Goal: Information Seeking & Learning: Learn about a topic

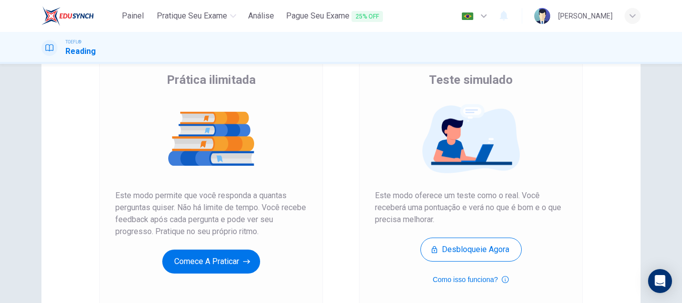
scroll to position [100, 0]
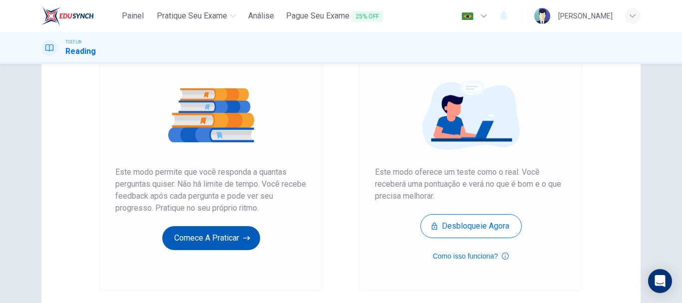
click at [224, 235] on button "Comece a praticar" at bounding box center [211, 238] width 98 height 24
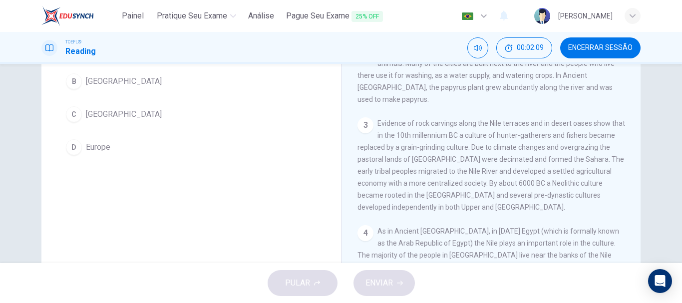
scroll to position [81, 0]
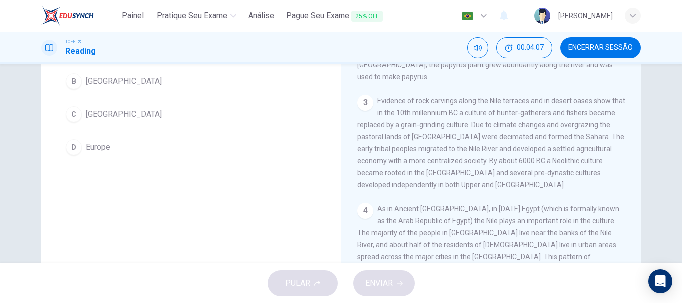
drag, startPoint x: 399, startPoint y: 169, endPoint x: 331, endPoint y: 173, distance: 68.5
click at [331, 173] on div "Question 1 According to the paragraph, what continent is the Nile located on? A…" at bounding box center [340, 137] width 599 height 347
click at [382, 172] on span "Evidence of rock carvings along the Nile terraces and in desert oases show that…" at bounding box center [492, 143] width 268 height 92
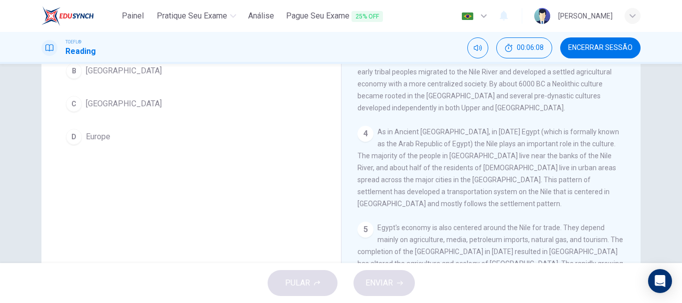
scroll to position [53, 0]
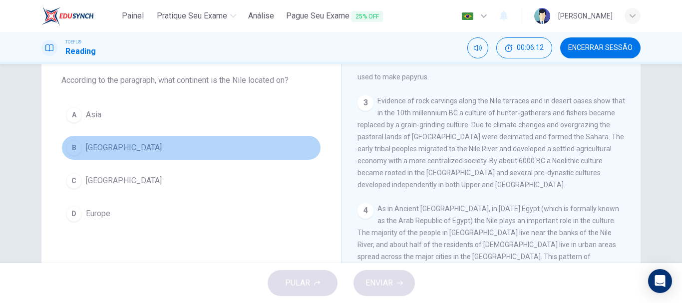
click at [77, 150] on div "B" at bounding box center [74, 148] width 16 height 16
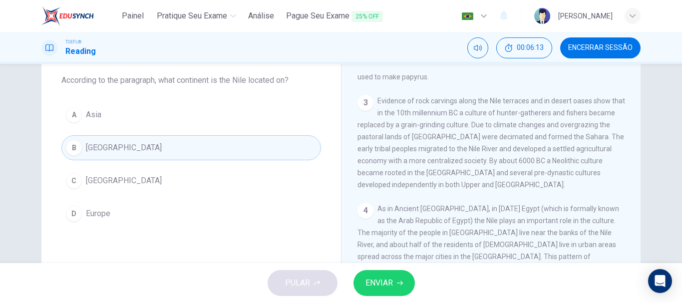
click at [388, 286] on span "ENVIAR" at bounding box center [379, 283] width 27 height 14
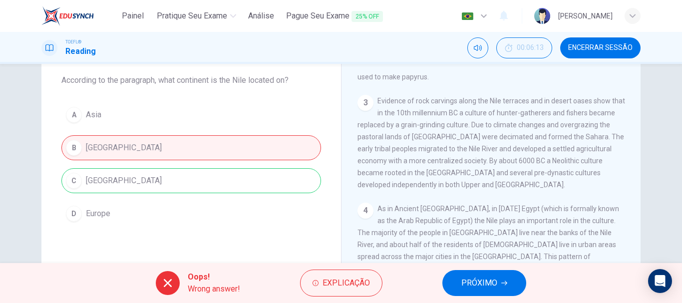
click at [195, 179] on div "A Asia B South America C Africa D Europe" at bounding box center [191, 164] width 260 height 124
click at [173, 283] on icon at bounding box center [168, 283] width 12 height 12
click at [498, 280] on button "PRÓXIMO" at bounding box center [485, 283] width 84 height 26
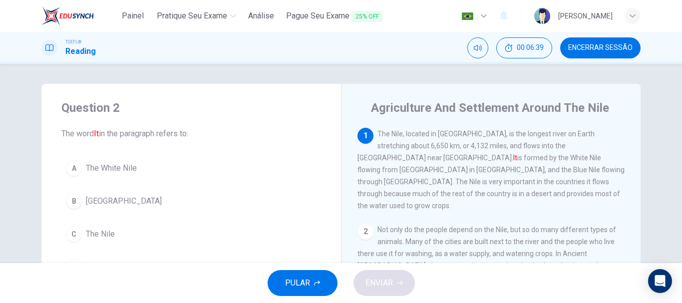
scroll to position [66, 0]
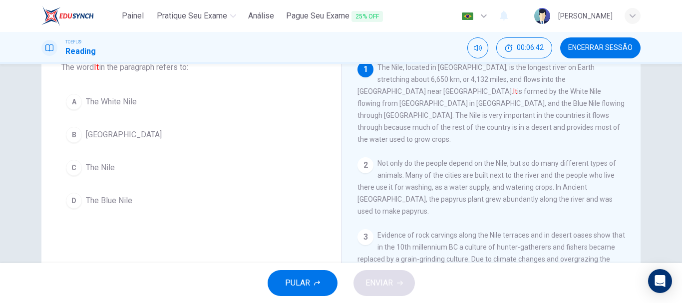
click at [72, 168] on div "C" at bounding box center [74, 168] width 16 height 16
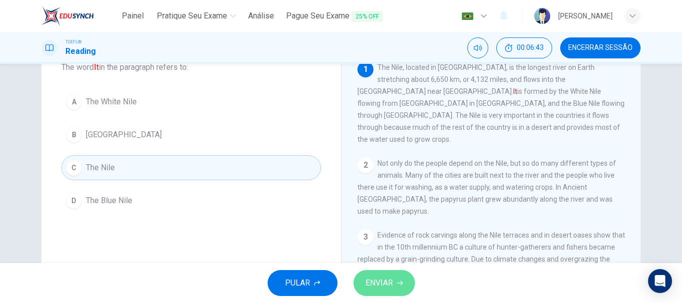
click at [369, 296] on button "ENVIAR" at bounding box center [384, 283] width 61 height 26
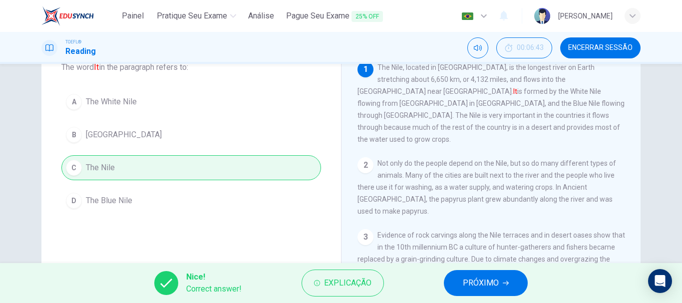
click at [490, 277] on span "PRÓXIMO" at bounding box center [481, 283] width 36 height 14
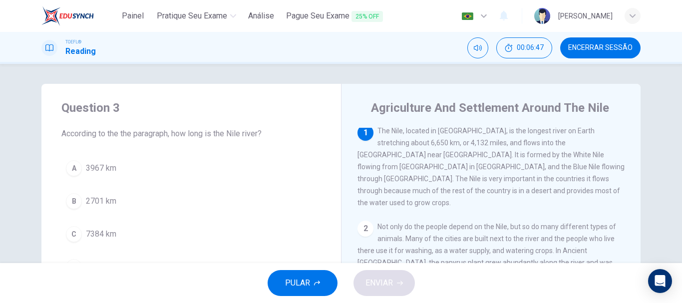
scroll to position [0, 0]
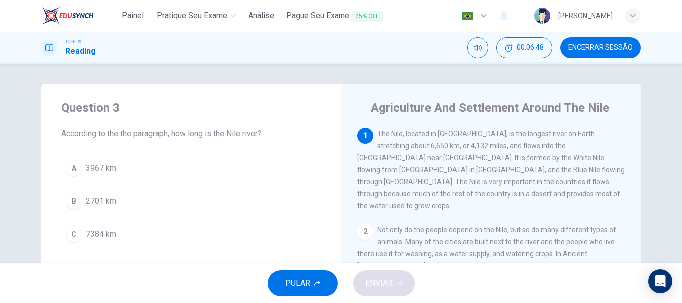
click at [362, 227] on div "2" at bounding box center [366, 232] width 16 height 16
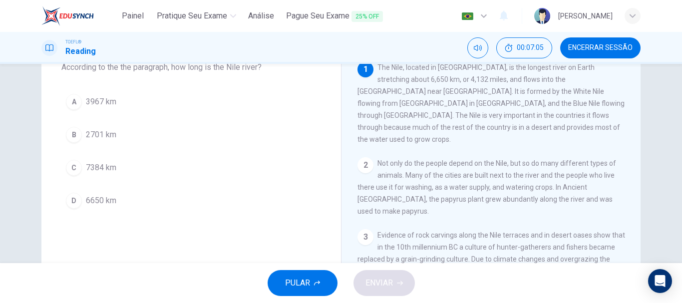
click at [68, 201] on div "D" at bounding box center [74, 201] width 16 height 16
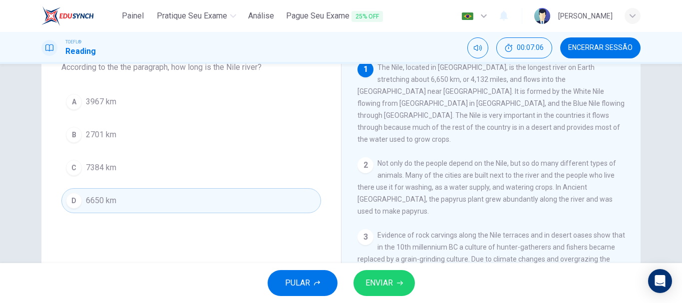
click at [392, 278] on span "ENVIAR" at bounding box center [379, 283] width 27 height 14
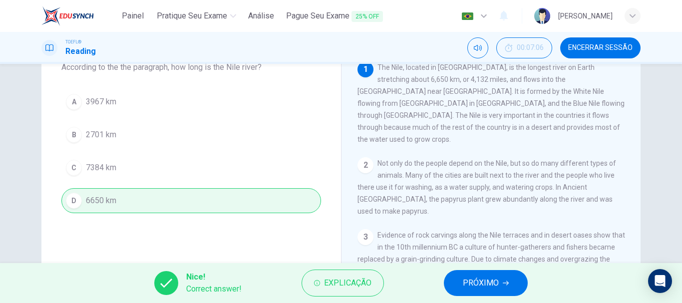
click at [494, 278] on span "PRÓXIMO" at bounding box center [481, 283] width 36 height 14
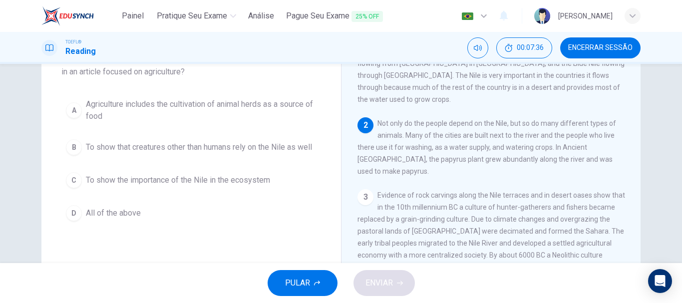
scroll to position [86, 0]
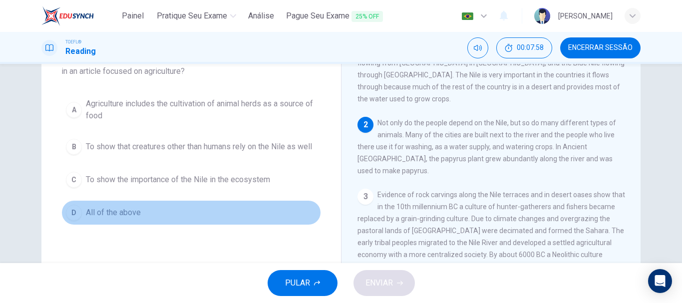
click at [72, 216] on div "D" at bounding box center [74, 213] width 16 height 16
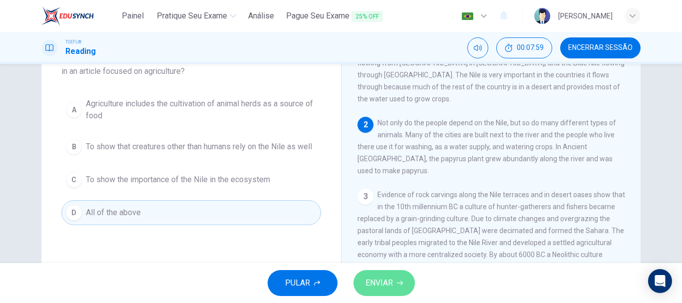
click at [387, 271] on button "ENVIAR" at bounding box center [384, 283] width 61 height 26
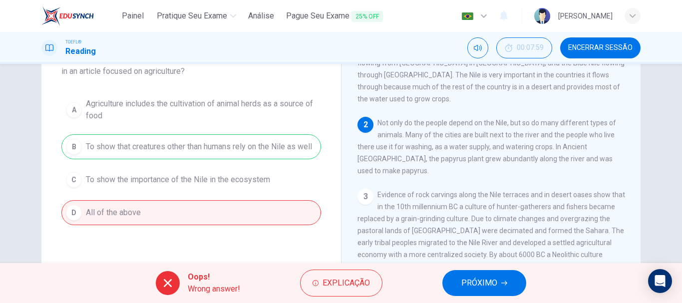
click at [472, 275] on button "PRÓXIMO" at bounding box center [485, 283] width 84 height 26
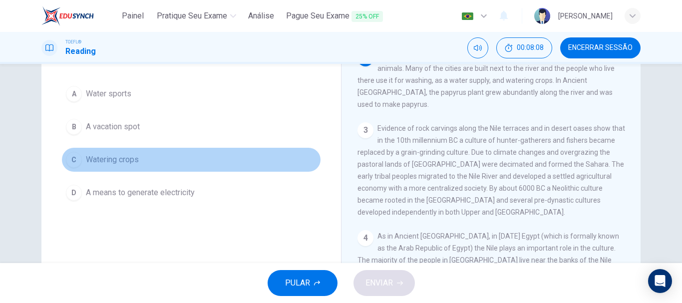
click at [66, 164] on div "C" at bounding box center [74, 160] width 16 height 16
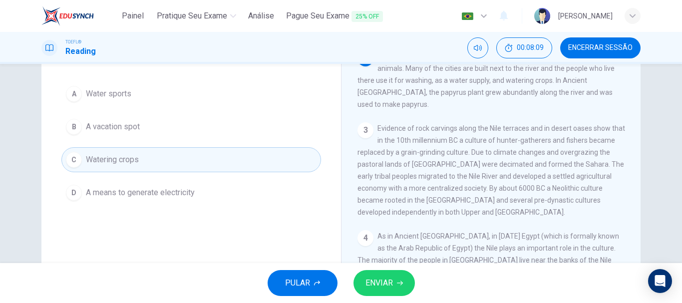
click at [362, 281] on button "ENVIAR" at bounding box center [384, 283] width 61 height 26
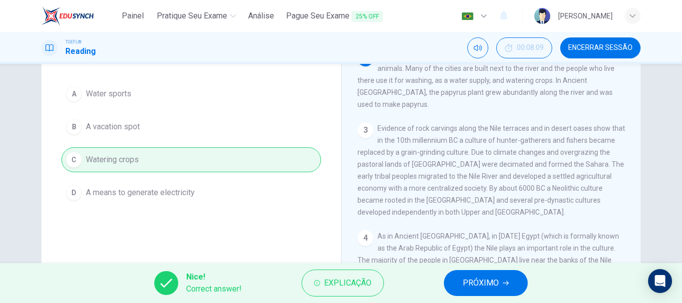
click at [508, 280] on icon "button" at bounding box center [506, 283] width 6 height 6
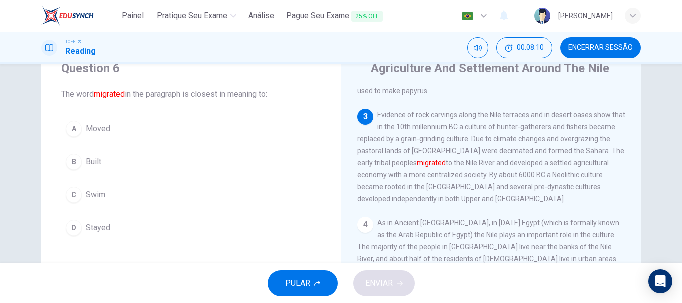
scroll to position [20, 0]
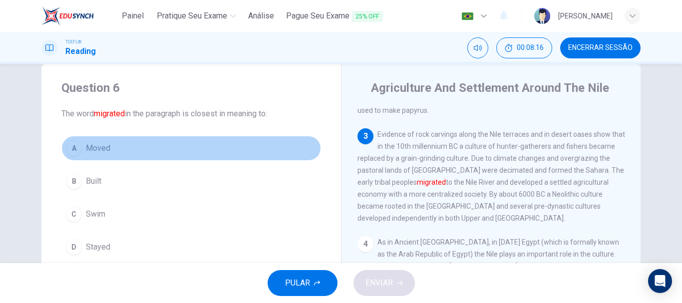
click at [71, 145] on div "A" at bounding box center [74, 148] width 16 height 16
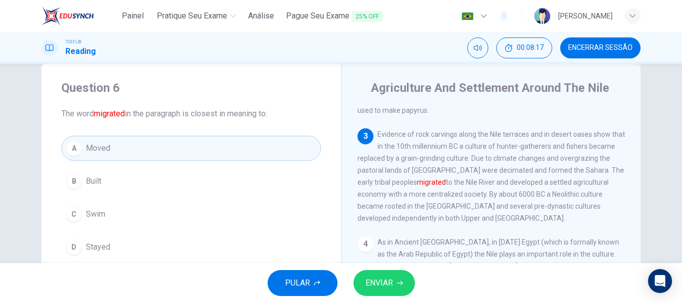
click at [389, 290] on span "ENVIAR" at bounding box center [379, 283] width 27 height 14
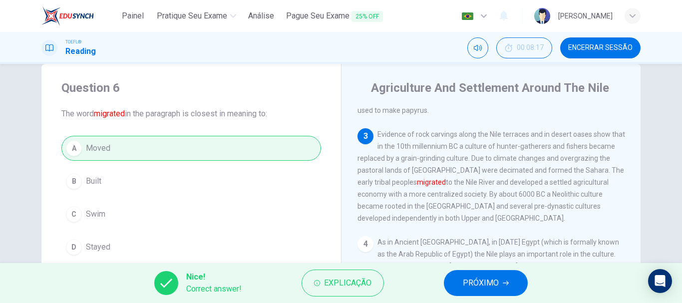
click at [477, 271] on button "PRÓXIMO" at bounding box center [486, 283] width 84 height 26
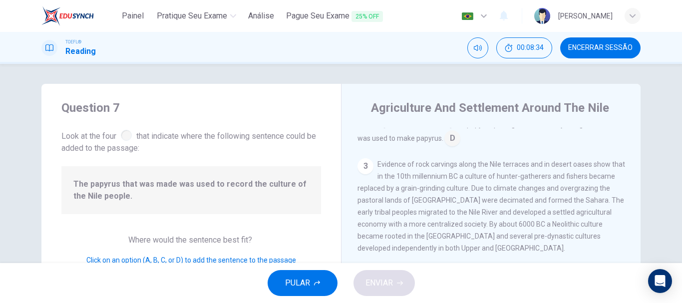
scroll to position [87, 0]
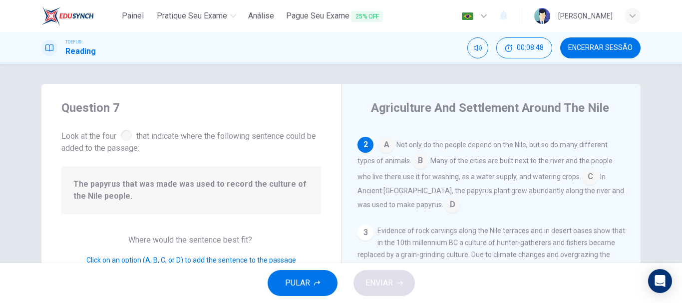
click at [445, 198] on input at bounding box center [453, 206] width 16 height 16
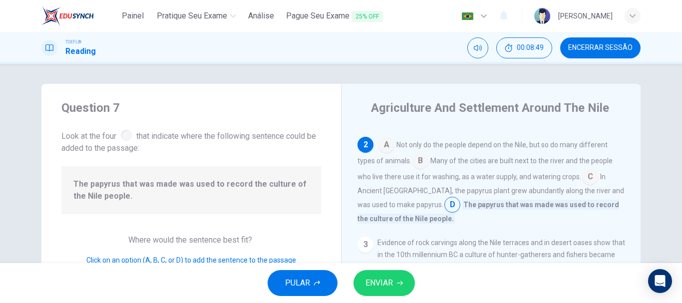
click at [381, 276] on button "ENVIAR" at bounding box center [384, 283] width 61 height 26
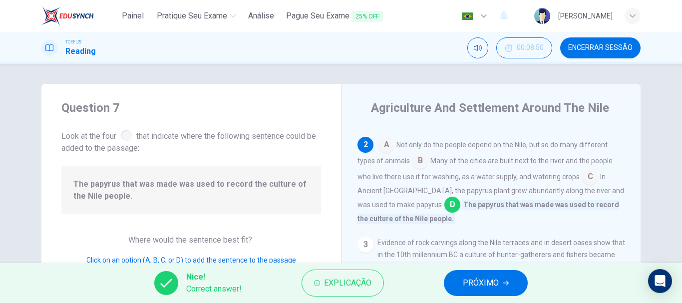
click at [500, 283] on button "PRÓXIMO" at bounding box center [486, 283] width 84 height 26
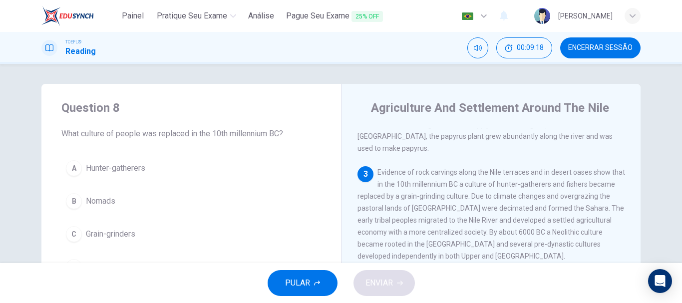
scroll to position [66, 0]
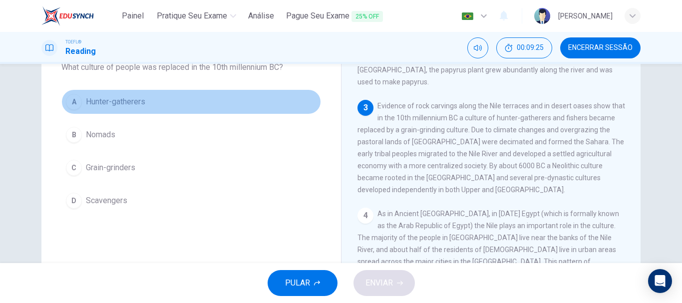
click at [66, 101] on div "A" at bounding box center [74, 102] width 16 height 16
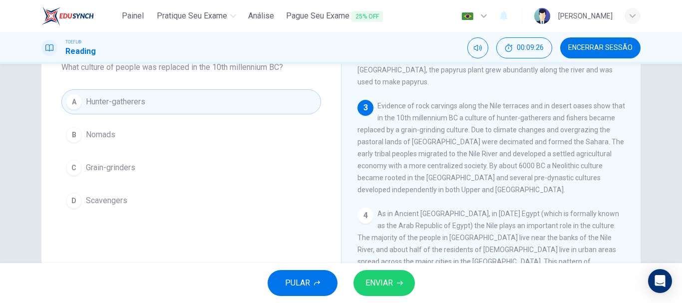
click at [387, 282] on span "ENVIAR" at bounding box center [379, 283] width 27 height 14
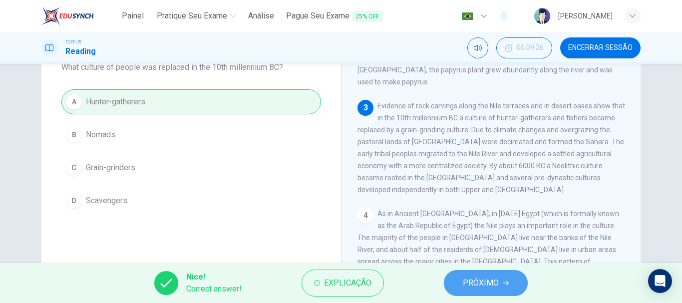
click at [478, 280] on span "PRÓXIMO" at bounding box center [481, 283] width 36 height 14
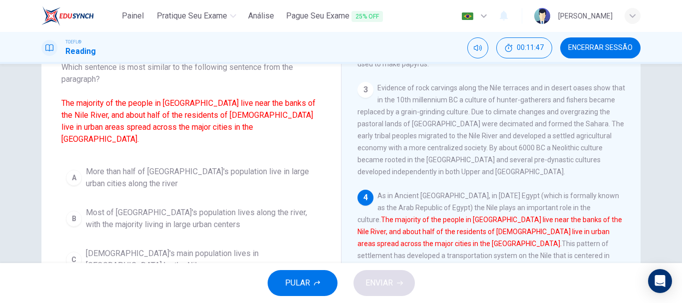
scroll to position [133, 0]
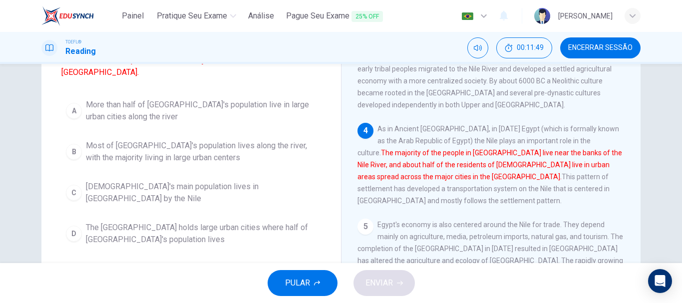
click at [173, 222] on span "The Nile Delta holds large urban cities where half of Egypt's population lives" at bounding box center [201, 234] width 231 height 24
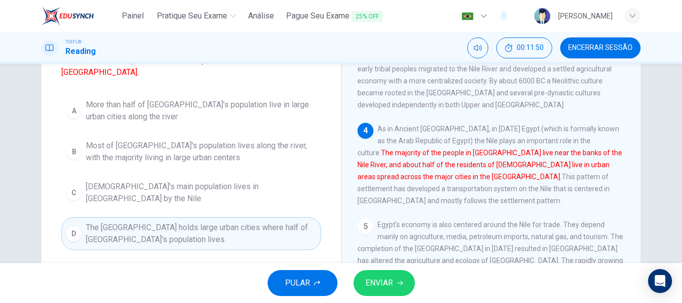
click at [356, 278] on button "ENVIAR" at bounding box center [384, 283] width 61 height 26
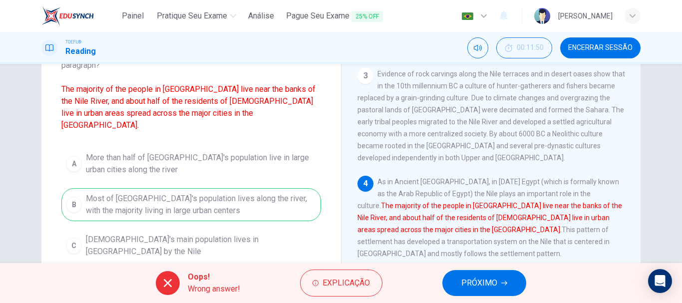
scroll to position [66, 0]
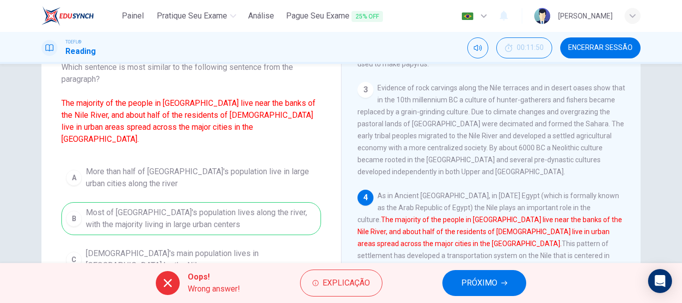
click at [475, 280] on span "PRÓXIMO" at bounding box center [480, 283] width 36 height 14
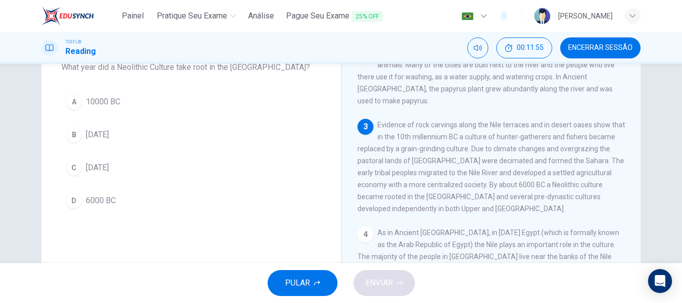
scroll to position [81, 0]
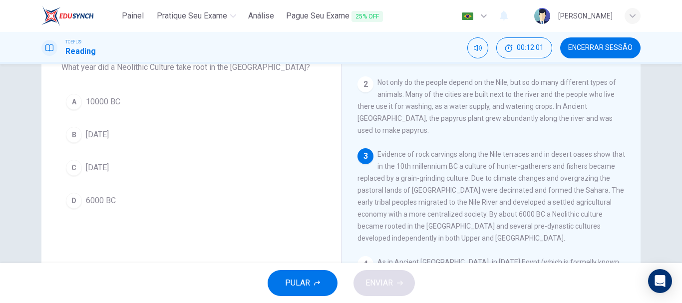
click at [79, 102] on button "A 10000 BC" at bounding box center [191, 101] width 260 height 25
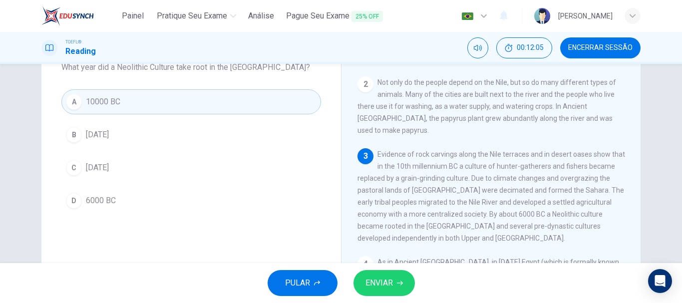
click at [389, 285] on span "ENVIAR" at bounding box center [379, 283] width 27 height 14
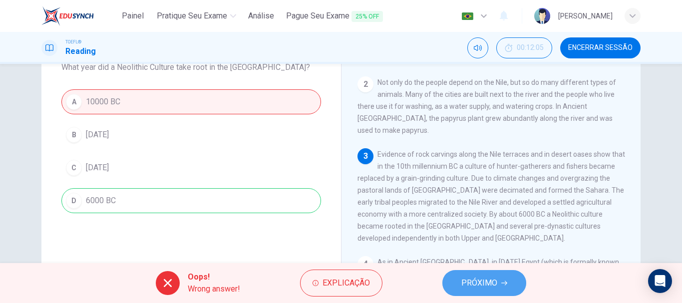
click at [482, 275] on button "PRÓXIMO" at bounding box center [485, 283] width 84 height 26
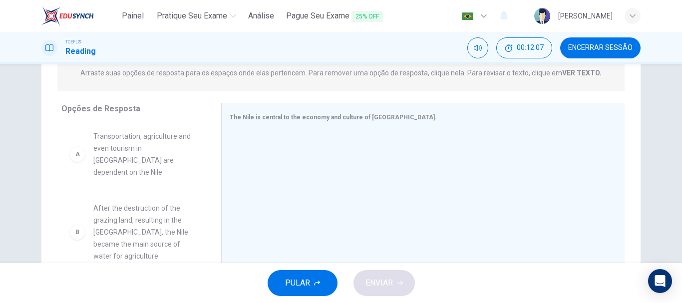
scroll to position [0, 0]
click at [381, 162] on div at bounding box center [419, 198] width 379 height 134
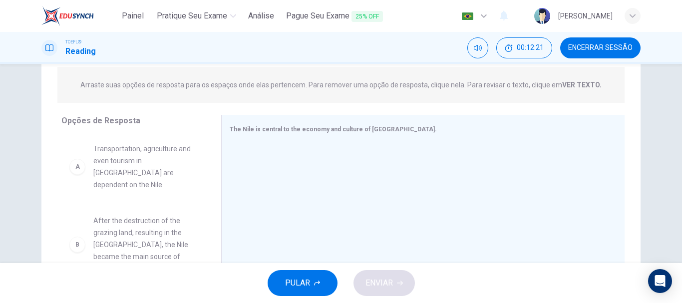
scroll to position [54, 0]
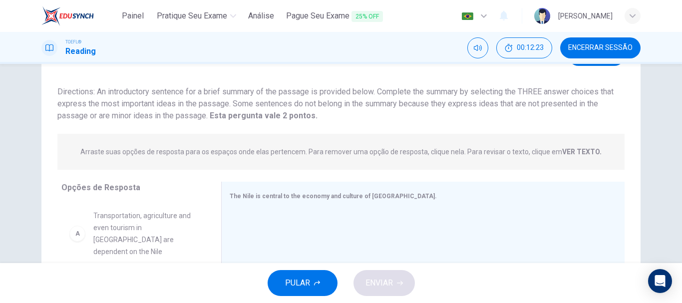
click at [577, 149] on strong "VER TEXTO." at bounding box center [581, 152] width 39 height 8
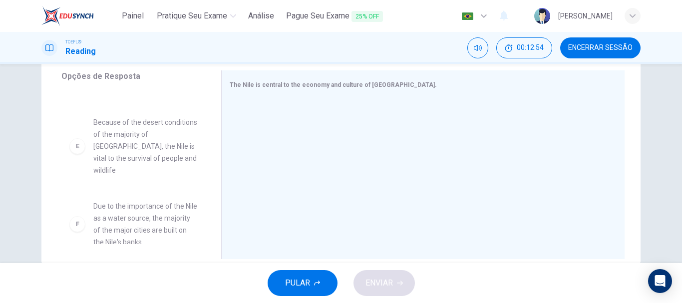
scroll to position [188, 0]
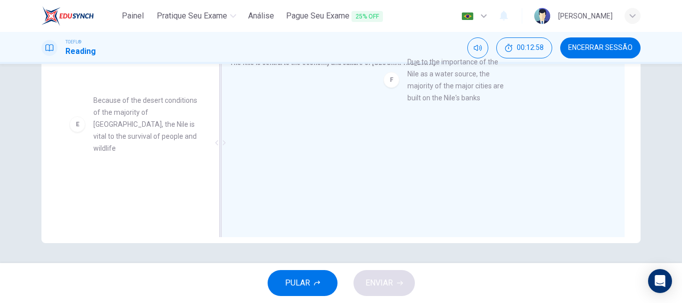
drag, startPoint x: 112, startPoint y: 193, endPoint x: 432, endPoint y: 79, distance: 339.3
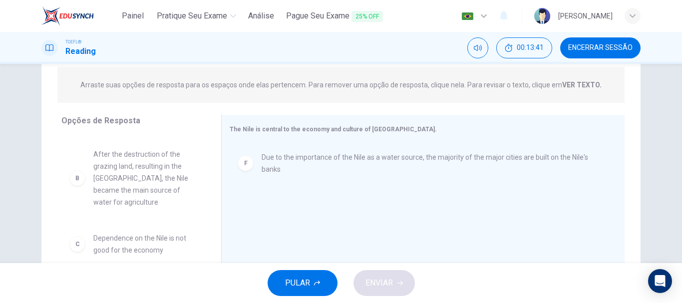
scroll to position [0, 0]
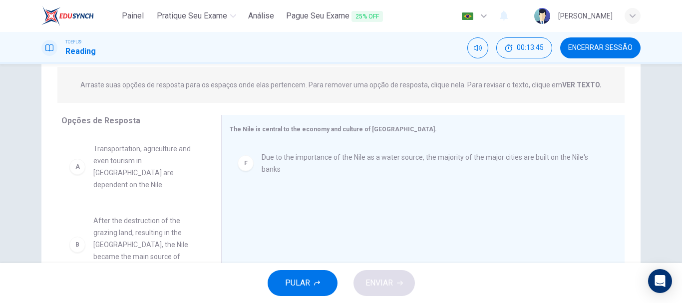
click at [587, 86] on strong "VER TEXTO." at bounding box center [581, 85] width 39 height 8
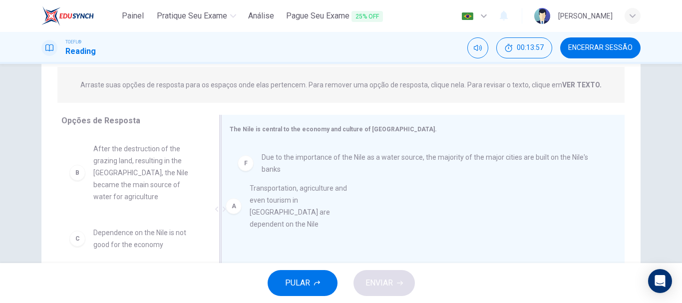
drag, startPoint x: 125, startPoint y: 169, endPoint x: 286, endPoint y: 208, distance: 166.1
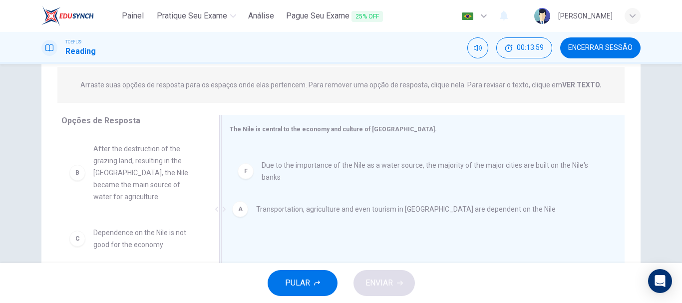
drag, startPoint x: 309, startPoint y: 166, endPoint x: 306, endPoint y: 220, distance: 53.5
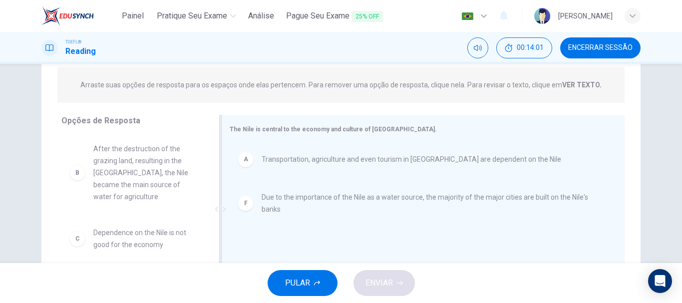
scroll to position [188, 0]
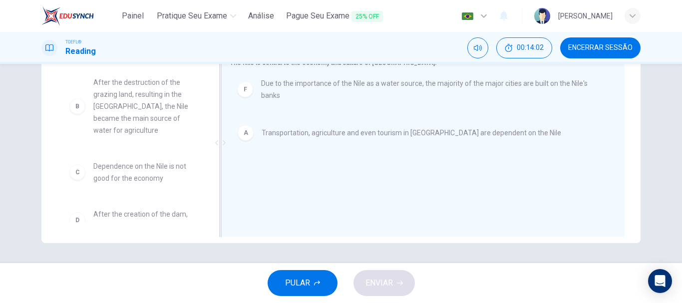
drag, startPoint x: 299, startPoint y: 137, endPoint x: 301, endPoint y: 85, distance: 52.5
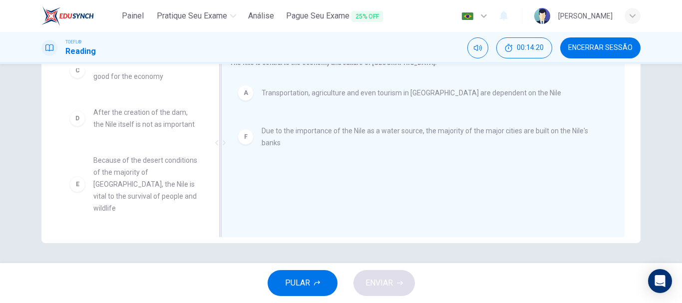
scroll to position [13, 0]
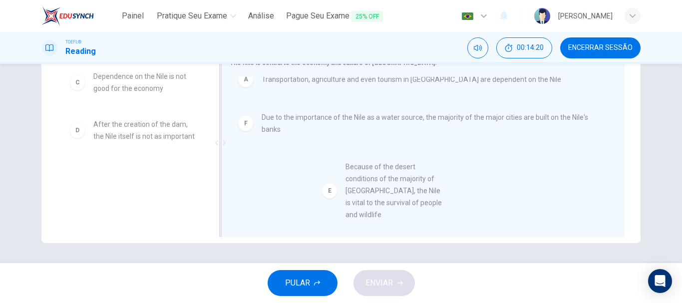
drag, startPoint x: 137, startPoint y: 188, endPoint x: 396, endPoint y: 184, distance: 259.3
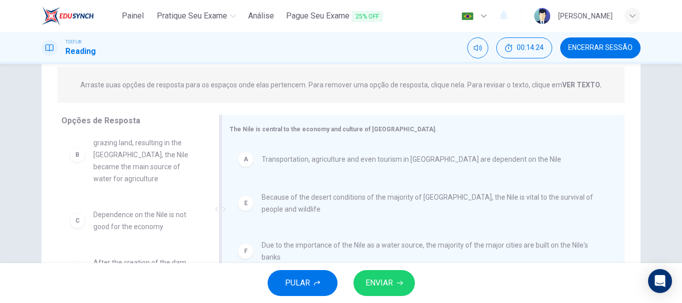
scroll to position [188, 0]
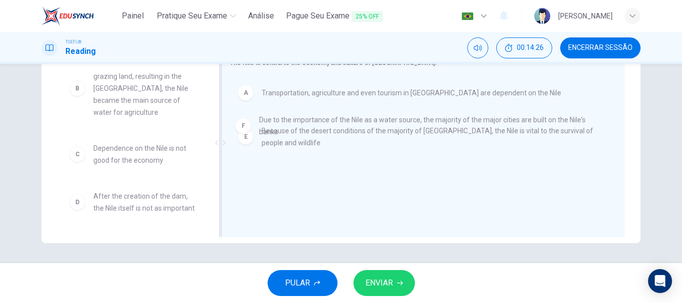
drag, startPoint x: 328, startPoint y: 178, endPoint x: 328, endPoint y: 106, distance: 71.9
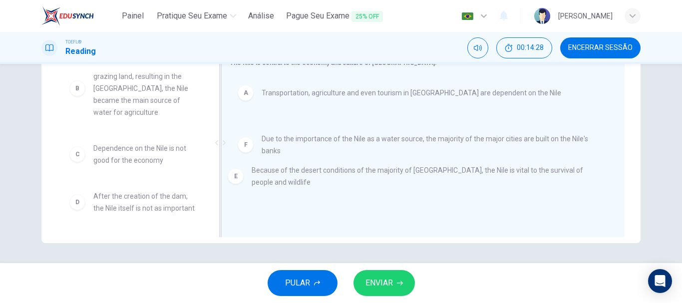
drag, startPoint x: 312, startPoint y: 133, endPoint x: 304, endPoint y: 177, distance: 44.1
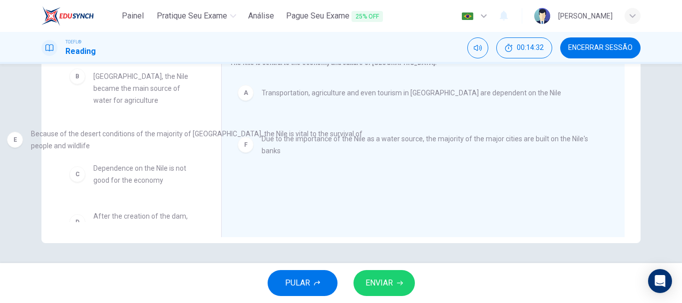
drag, startPoint x: 374, startPoint y: 141, endPoint x: 141, endPoint y: 144, distance: 233.3
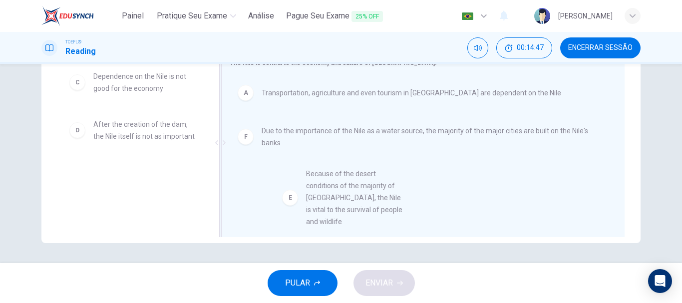
scroll to position [13, 0]
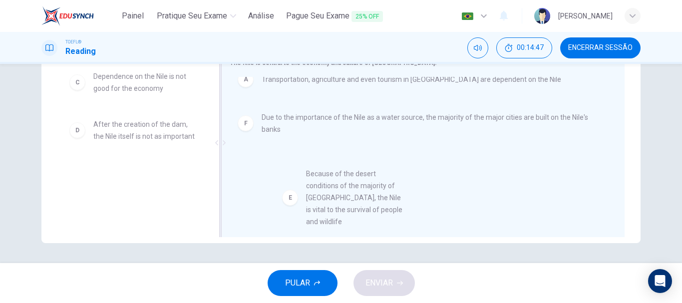
drag, startPoint x: 132, startPoint y: 201, endPoint x: 367, endPoint y: 203, distance: 234.8
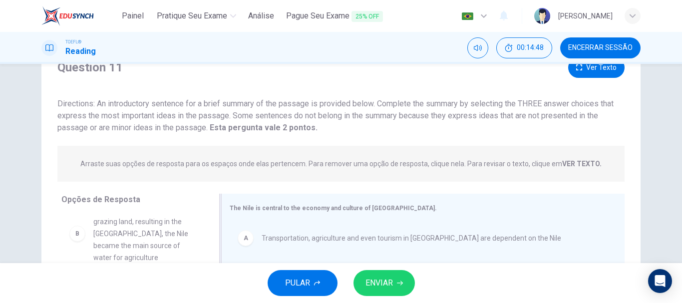
scroll to position [0, 0]
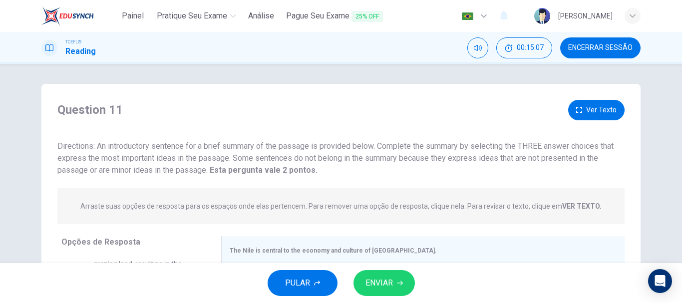
click at [375, 265] on div "PULAR ENVIAR" at bounding box center [341, 283] width 682 height 40
click at [373, 273] on button "ENVIAR" at bounding box center [384, 283] width 61 height 26
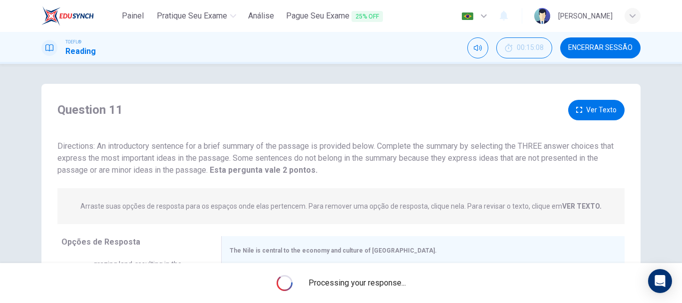
scroll to position [133, 0]
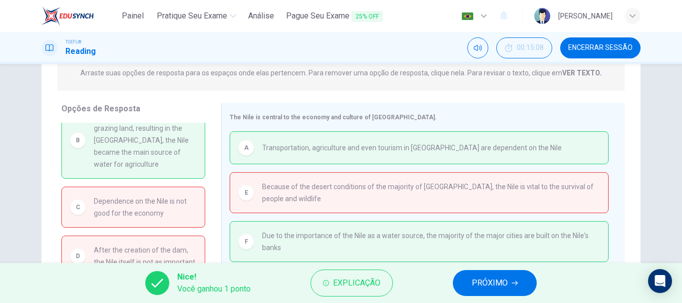
click at [484, 280] on span "PRÓXIMO" at bounding box center [490, 283] width 36 height 14
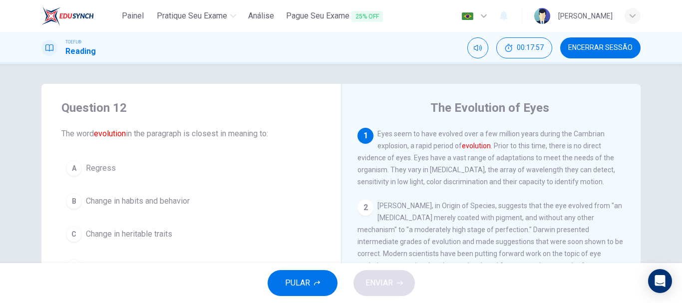
scroll to position [66, 0]
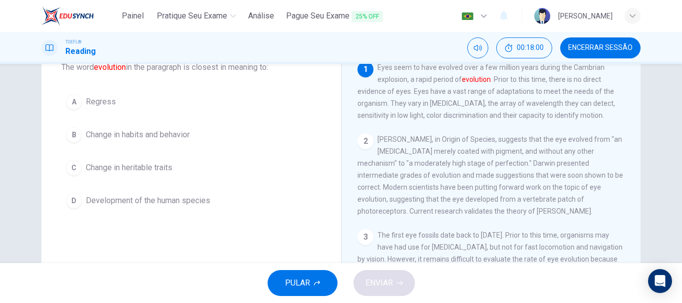
click at [73, 202] on div "D" at bounding box center [74, 201] width 16 height 16
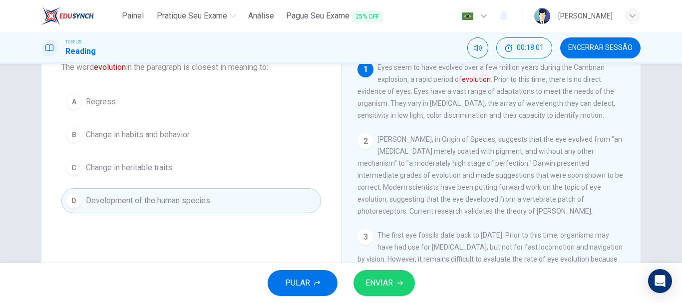
click at [411, 282] on button "ENVIAR" at bounding box center [384, 283] width 61 height 26
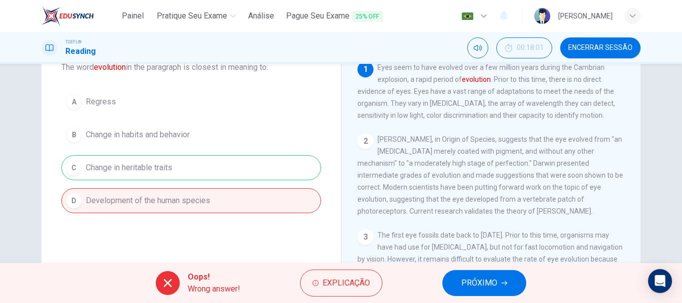
scroll to position [0, 0]
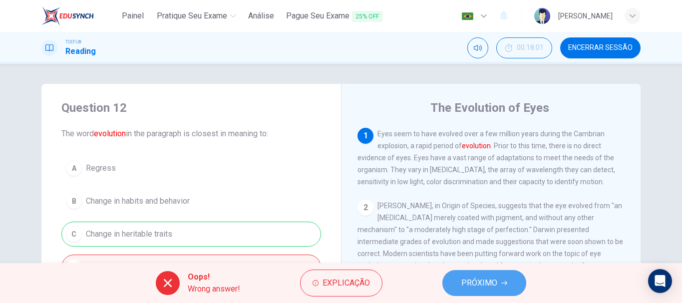
click at [478, 275] on button "PRÓXIMO" at bounding box center [485, 283] width 84 height 26
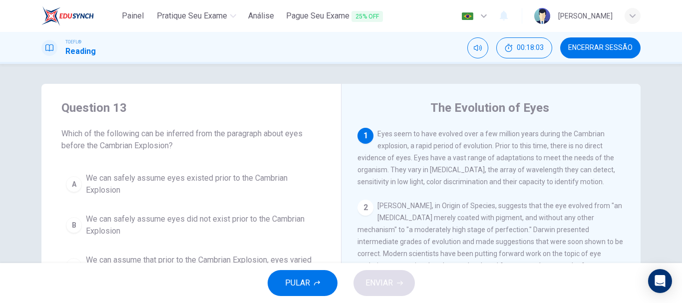
click at [576, 54] on button "Encerrar Sessão" at bounding box center [600, 47] width 80 height 21
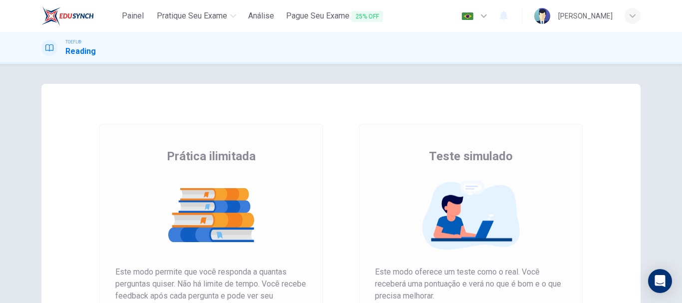
scroll to position [66, 0]
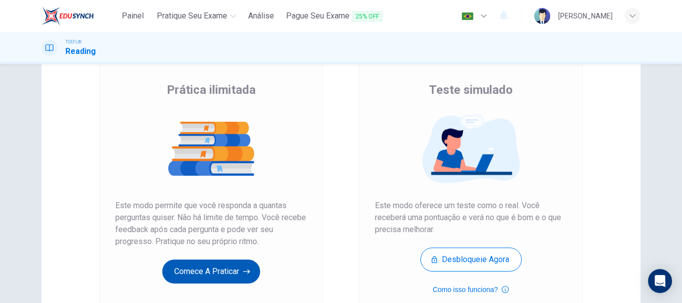
click at [195, 283] on button "Comece a praticar" at bounding box center [211, 272] width 98 height 24
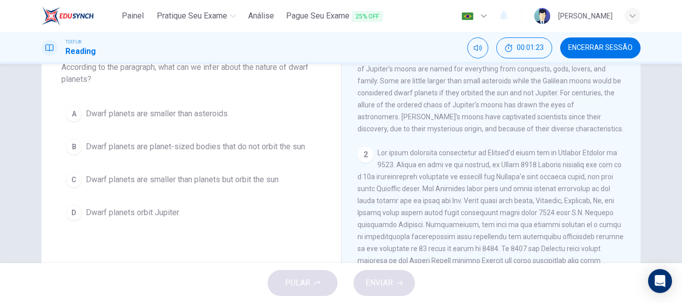
click at [216, 186] on button "C Dwarf planets are smaller than planets but orbit the sun" at bounding box center [191, 179] width 260 height 25
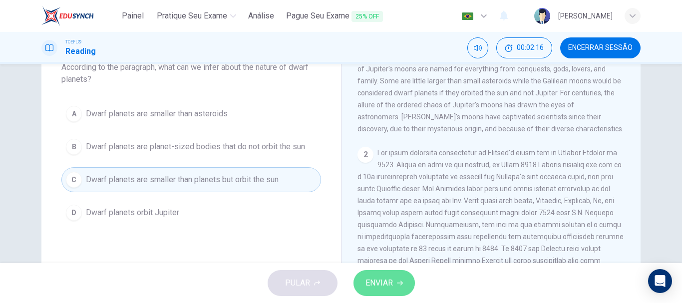
click at [380, 288] on span "ENVIAR" at bounding box center [379, 283] width 27 height 14
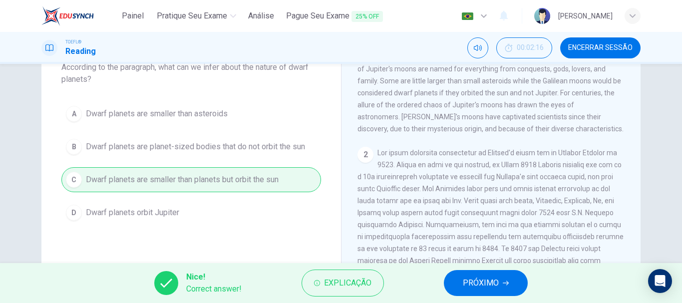
click at [463, 283] on button "PRÓXIMO" at bounding box center [486, 283] width 84 height 26
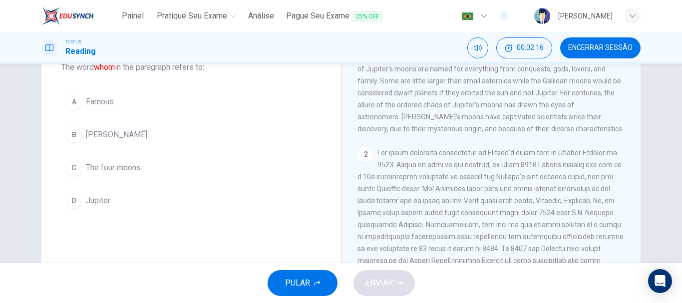
scroll to position [0, 0]
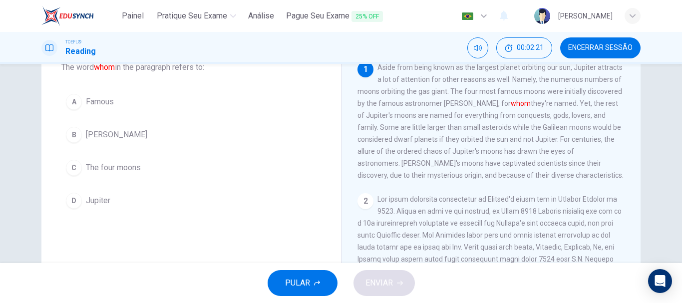
click at [110, 138] on span "[PERSON_NAME]" at bounding box center [116, 135] width 61 height 12
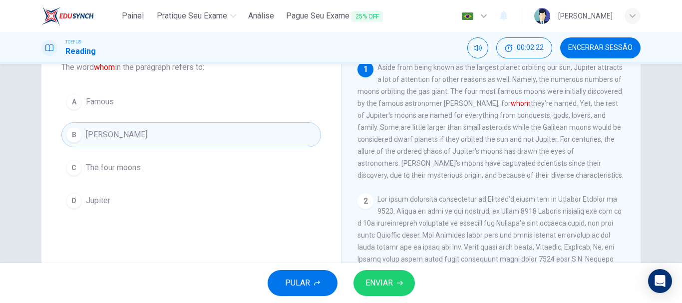
click at [369, 287] on span "ENVIAR" at bounding box center [379, 283] width 27 height 14
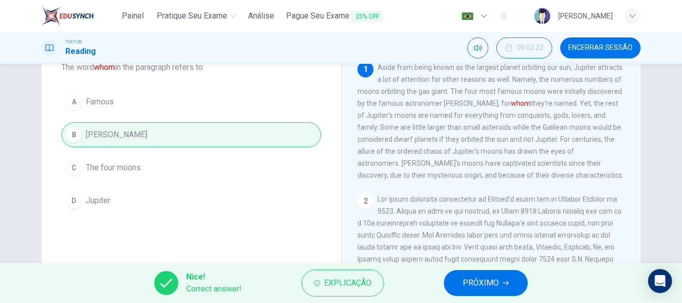
click at [489, 276] on button "PRÓXIMO" at bounding box center [486, 283] width 84 height 26
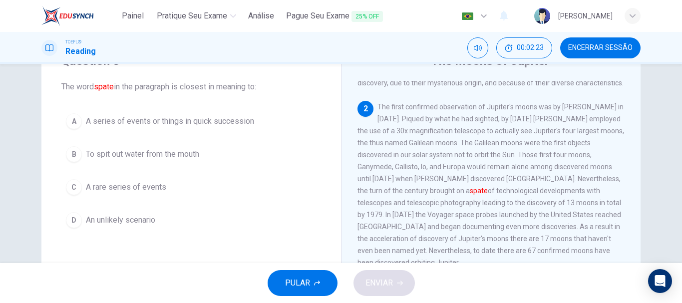
scroll to position [66, 0]
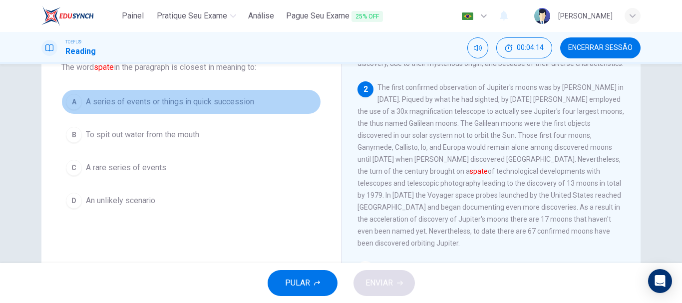
click at [98, 100] on span "A series of events or things in quick succession" at bounding box center [170, 102] width 168 height 12
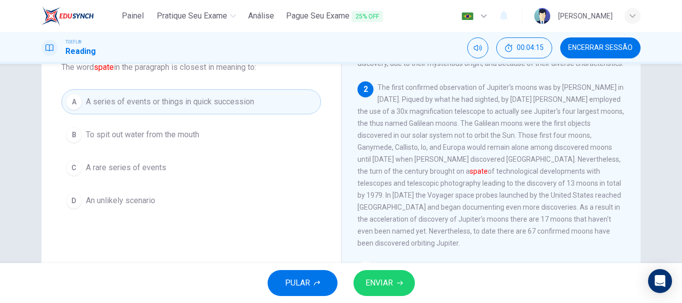
click at [376, 295] on button "ENVIAR" at bounding box center [384, 283] width 61 height 26
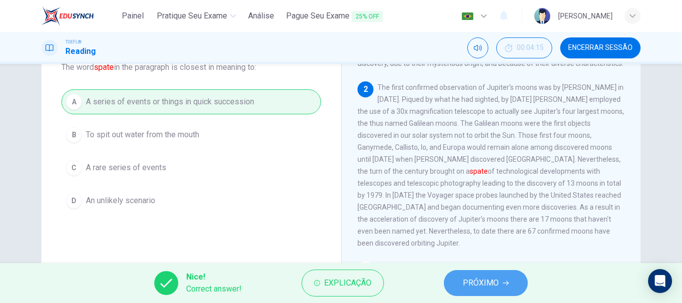
click at [481, 283] on span "PRÓXIMO" at bounding box center [481, 283] width 36 height 14
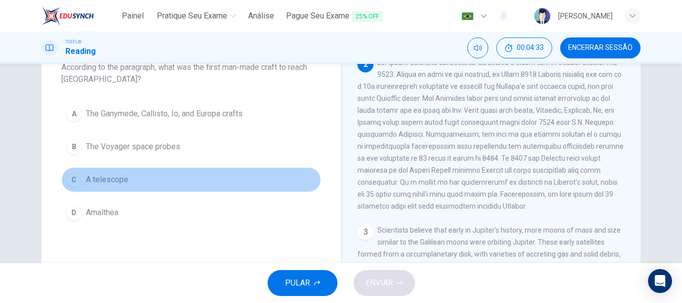
click at [75, 177] on div "C" at bounding box center [74, 180] width 16 height 16
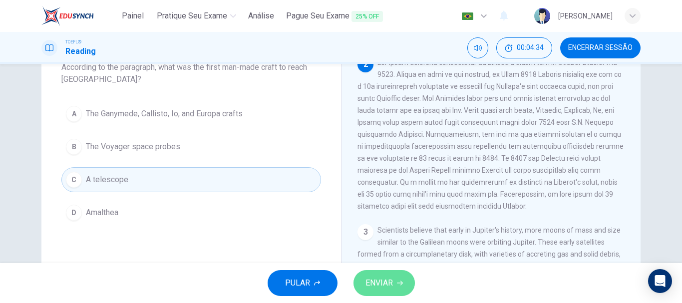
click at [390, 287] on span "ENVIAR" at bounding box center [379, 283] width 27 height 14
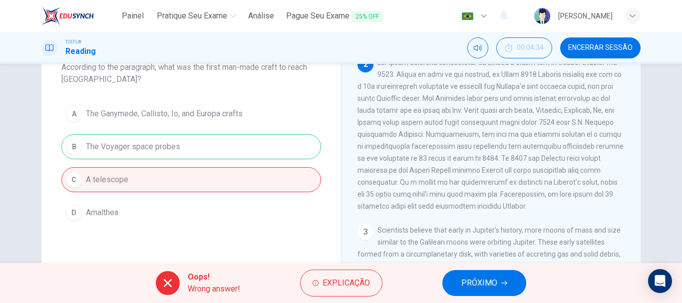
click at [469, 276] on button "PRÓXIMO" at bounding box center [485, 283] width 84 height 26
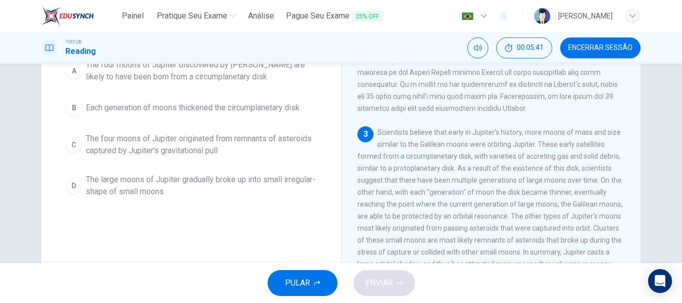
scroll to position [34, 0]
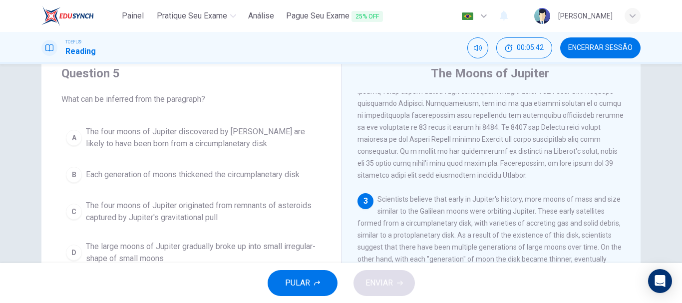
click at [680, 263] on div "PULAR ENVIAR" at bounding box center [341, 283] width 682 height 40
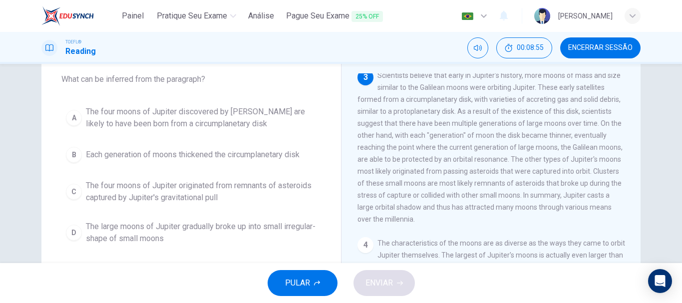
scroll to position [333, 0]
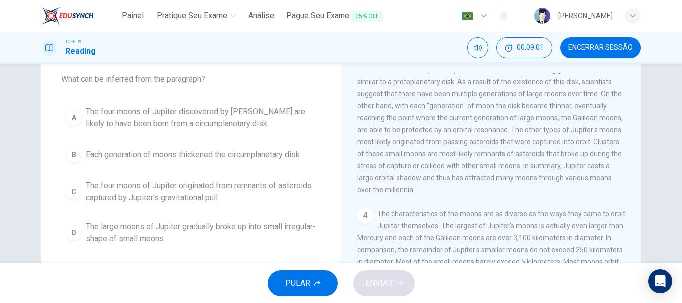
click at [216, 107] on span "The four moons of Jupiter discovered by [PERSON_NAME] are likely to have been b…" at bounding box center [201, 118] width 231 height 24
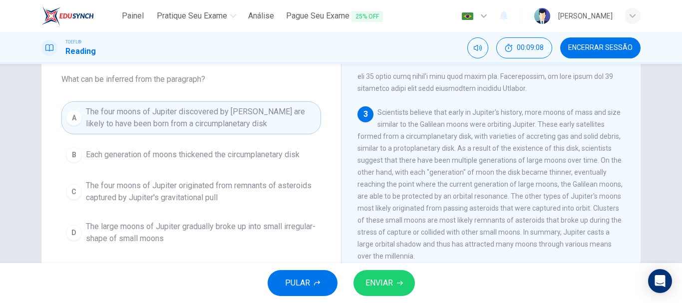
scroll to position [266, 0]
click at [383, 290] on button "ENVIAR" at bounding box center [384, 283] width 61 height 26
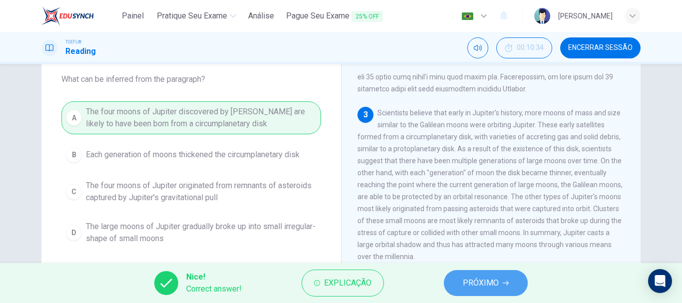
click at [510, 275] on button "PRÓXIMO" at bounding box center [486, 283] width 84 height 26
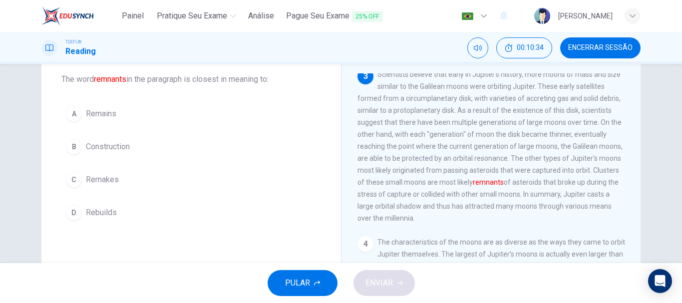
scroll to position [311, 0]
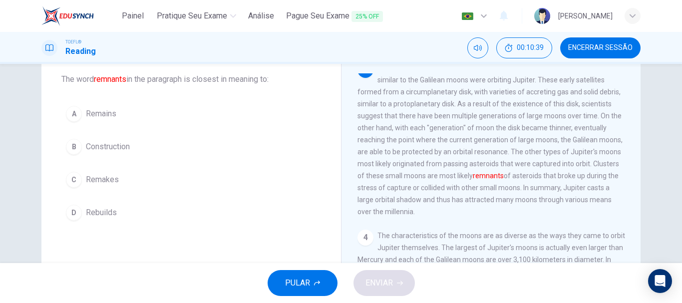
click at [83, 111] on button "A Remains" at bounding box center [191, 113] width 260 height 25
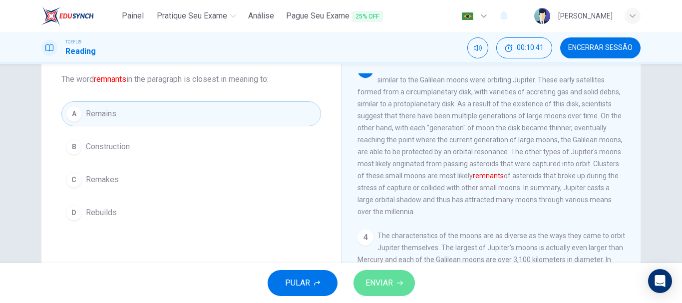
click at [370, 280] on span "ENVIAR" at bounding box center [379, 283] width 27 height 14
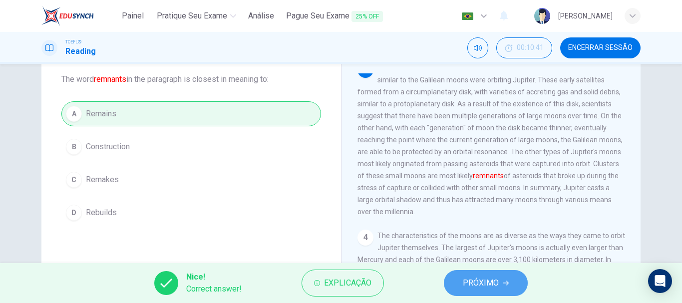
click at [479, 281] on span "PRÓXIMO" at bounding box center [481, 283] width 36 height 14
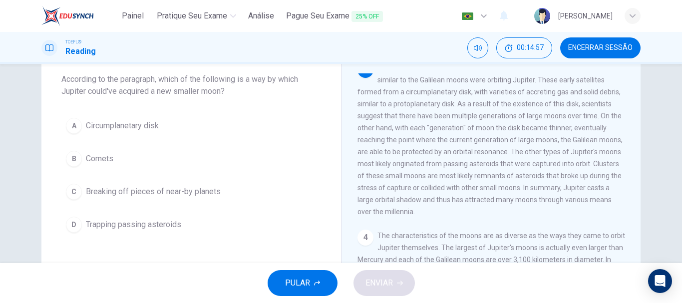
click at [67, 224] on div "D" at bounding box center [74, 225] width 16 height 16
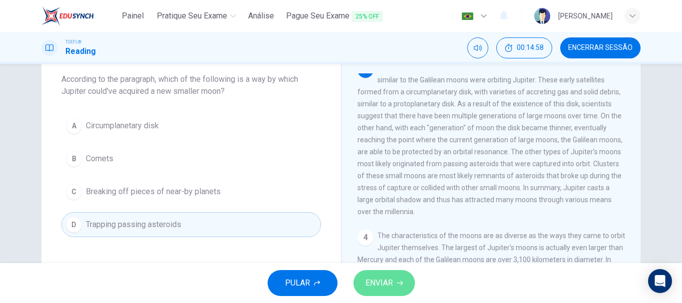
click at [404, 290] on button "ENVIAR" at bounding box center [384, 283] width 61 height 26
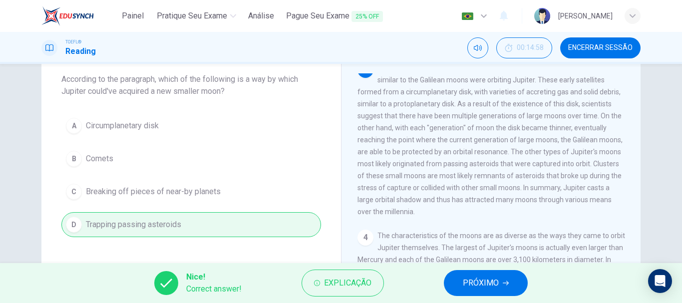
click at [487, 277] on span "PRÓXIMO" at bounding box center [481, 283] width 36 height 14
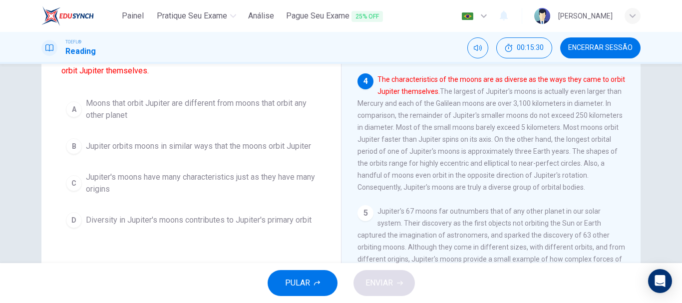
scroll to position [121, 0]
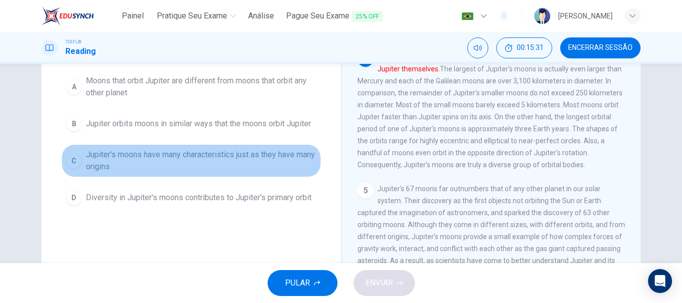
click at [219, 160] on span "Jupiter's moons have many characteristics just as they have many origins" at bounding box center [201, 161] width 231 height 24
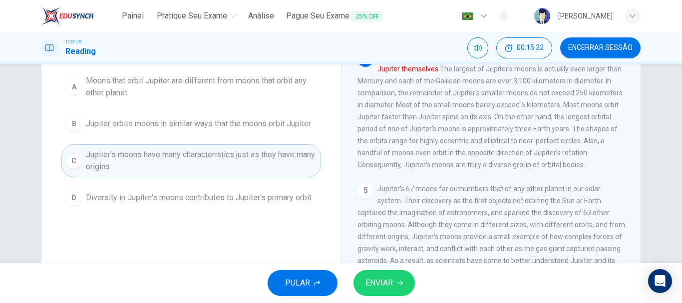
click at [401, 269] on div "PULAR ENVIAR" at bounding box center [341, 283] width 682 height 40
click at [383, 280] on span "ENVIAR" at bounding box center [379, 283] width 27 height 14
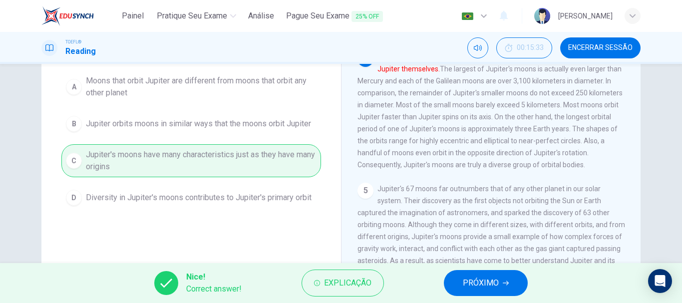
click at [468, 286] on span "PRÓXIMO" at bounding box center [481, 283] width 36 height 14
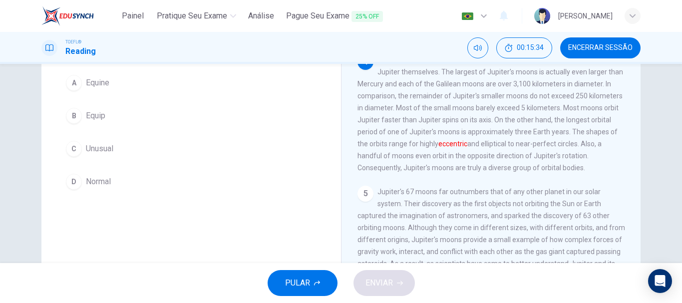
scroll to position [18, 0]
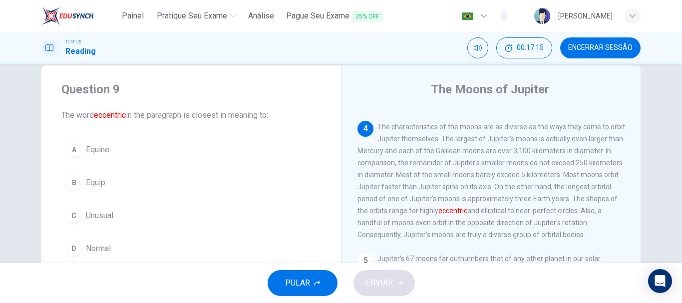
click at [70, 185] on div "B" at bounding box center [74, 183] width 16 height 16
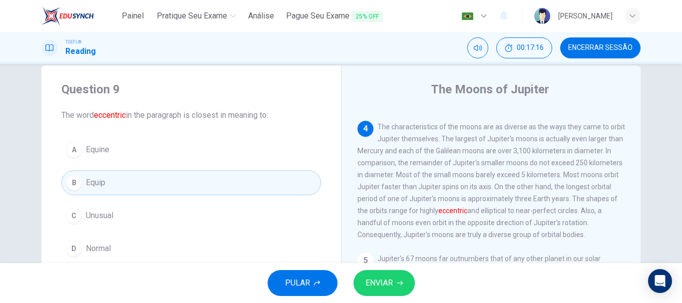
click at [69, 216] on div "C" at bounding box center [74, 216] width 16 height 16
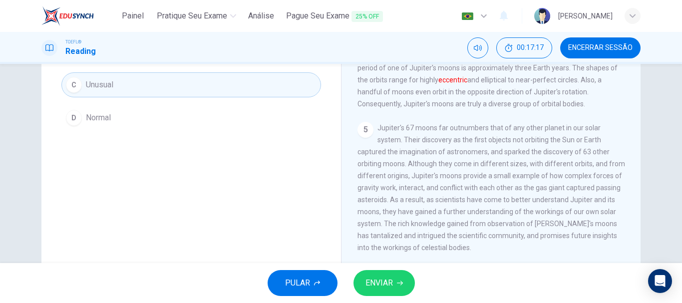
scroll to position [152, 0]
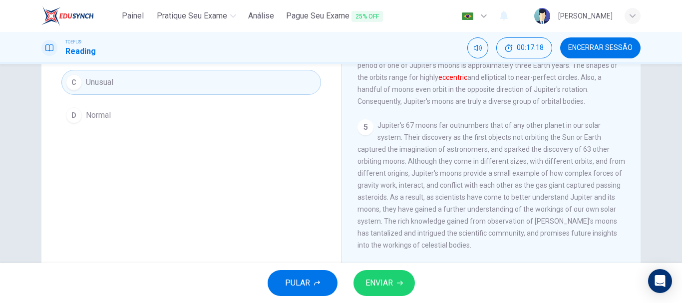
click at [400, 277] on button "ENVIAR" at bounding box center [384, 283] width 61 height 26
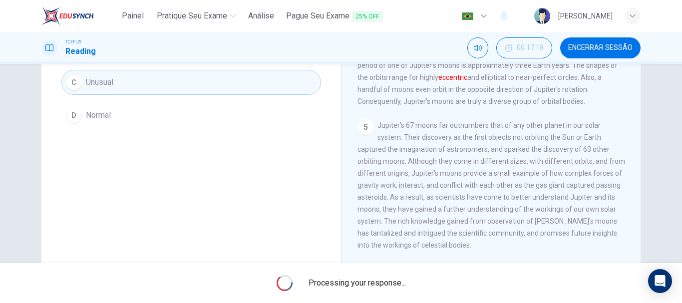
scroll to position [85, 0]
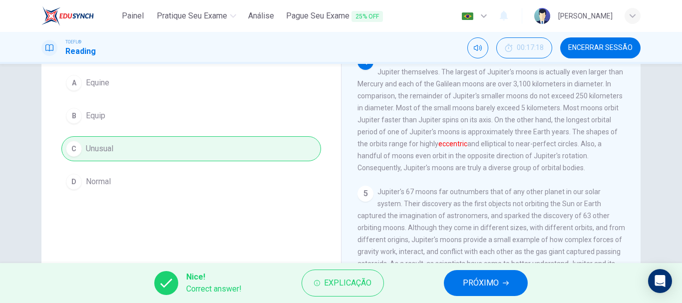
click at [491, 283] on span "PRÓXIMO" at bounding box center [481, 283] width 36 height 14
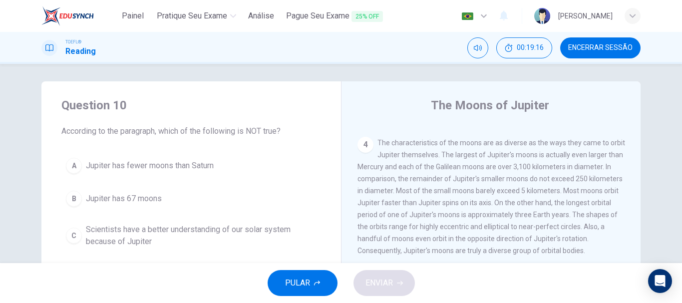
scroll to position [0, 0]
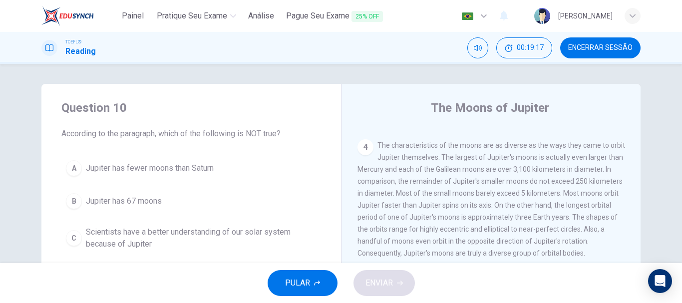
click at [122, 174] on span "Jupiter has fewer moons than Saturn" at bounding box center [150, 168] width 128 height 12
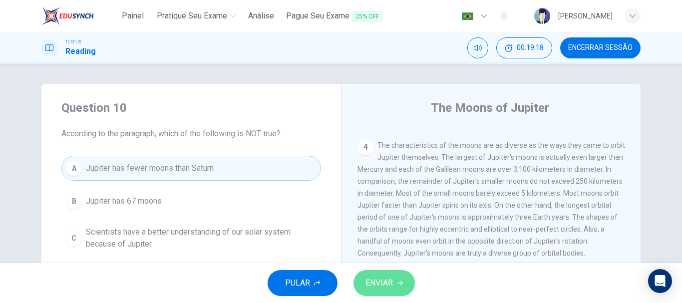
click at [381, 283] on span "ENVIAR" at bounding box center [379, 283] width 27 height 14
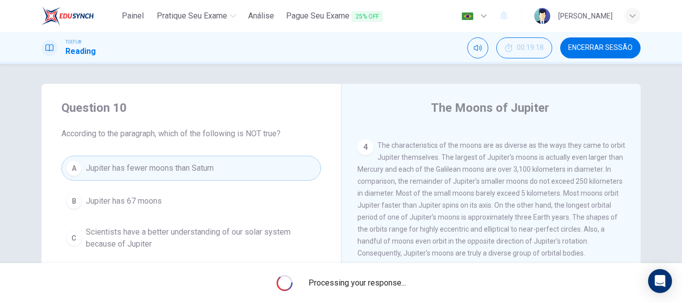
scroll to position [66, 0]
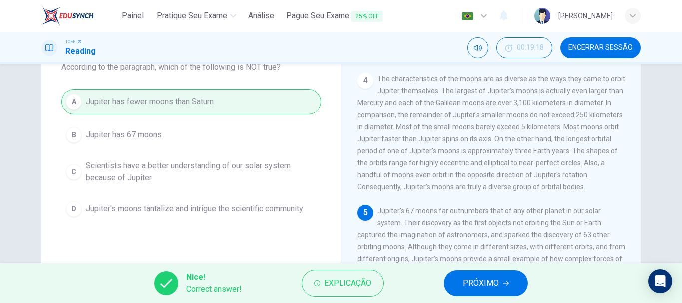
click at [472, 287] on span "PRÓXIMO" at bounding box center [481, 283] width 36 height 14
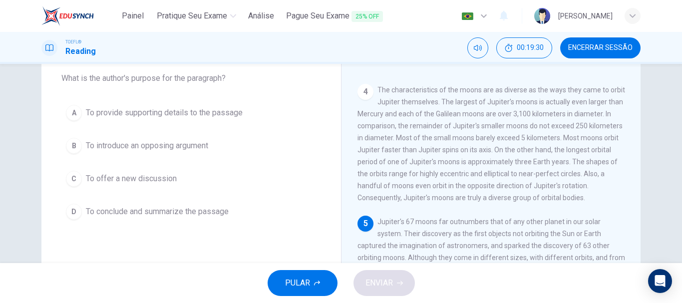
scroll to position [54, 0]
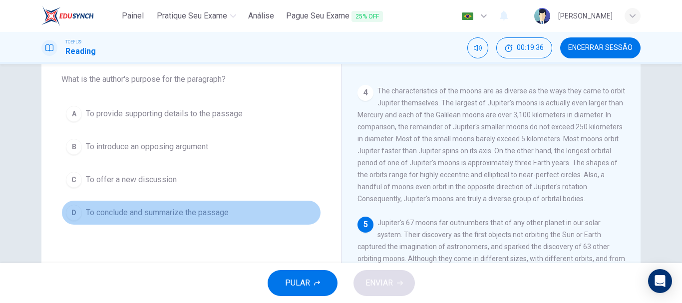
click at [72, 216] on div "D" at bounding box center [74, 213] width 16 height 16
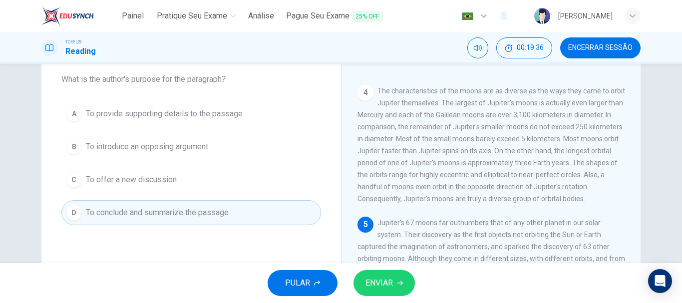
click at [381, 281] on span "ENVIAR" at bounding box center [379, 283] width 27 height 14
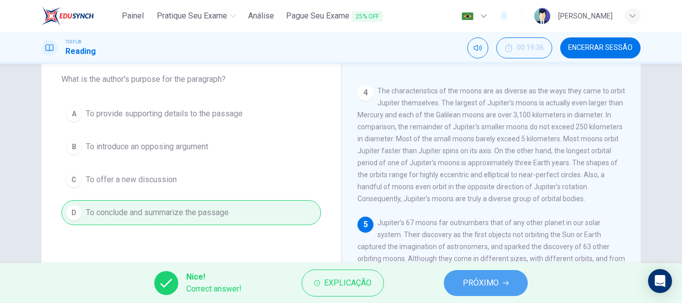
click at [503, 284] on icon "button" at bounding box center [506, 283] width 6 height 6
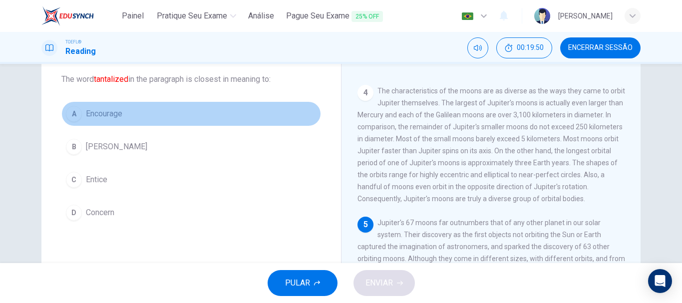
click at [92, 115] on span "Encourage" at bounding box center [104, 114] width 36 height 12
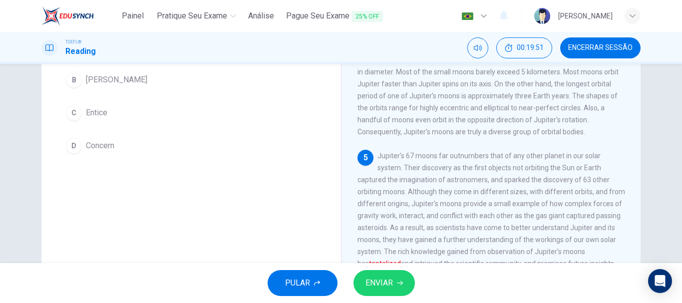
scroll to position [188, 0]
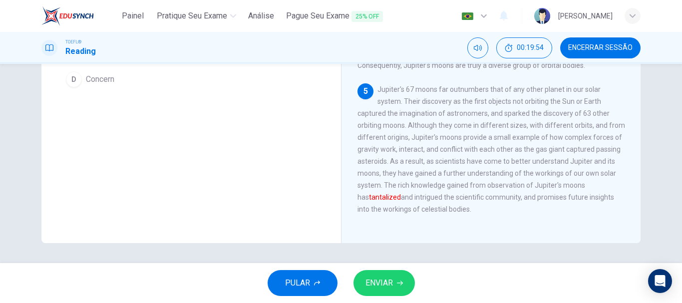
click at [384, 279] on span "ENVIAR" at bounding box center [379, 283] width 27 height 14
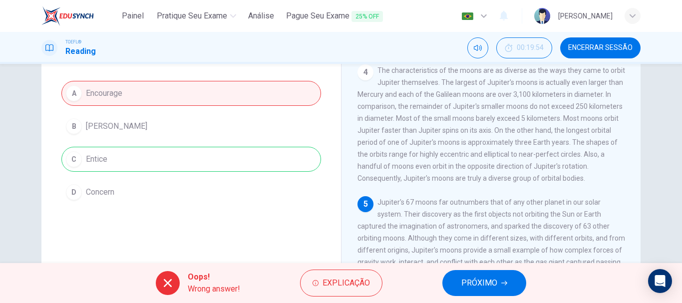
scroll to position [54, 0]
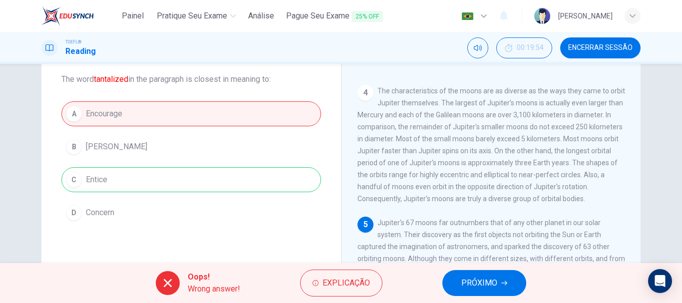
click at [484, 279] on span "PRÓXIMO" at bounding box center [480, 283] width 36 height 14
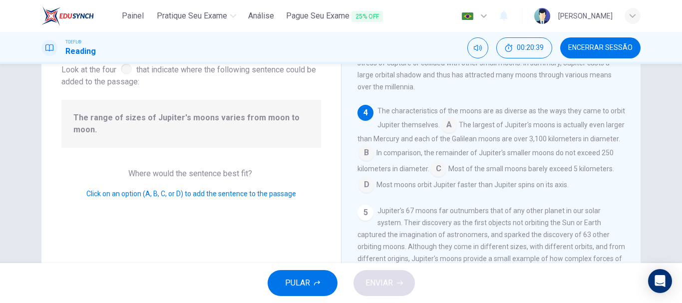
scroll to position [381, 0]
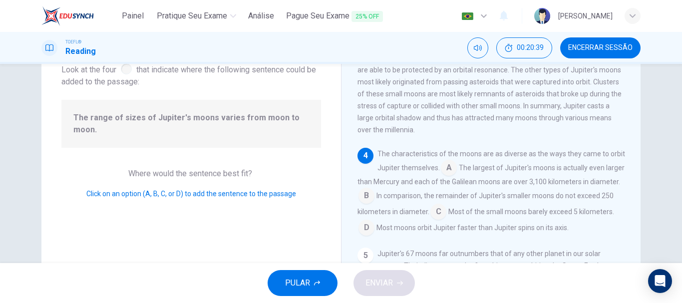
click at [457, 177] on input at bounding box center [449, 169] width 16 height 16
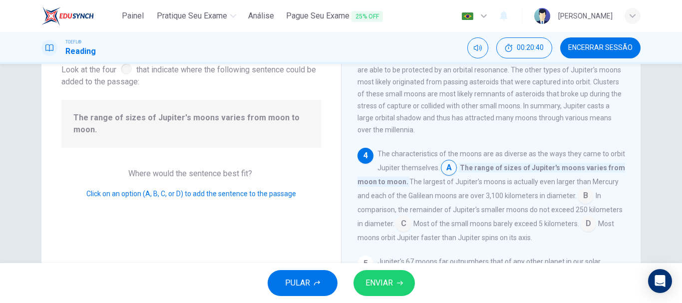
click at [388, 287] on span "ENVIAR" at bounding box center [379, 283] width 27 height 14
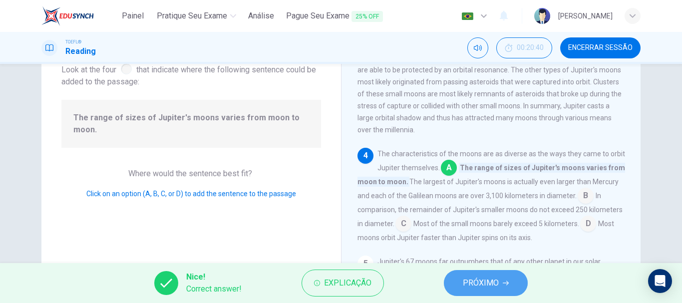
click at [502, 289] on button "PRÓXIMO" at bounding box center [486, 283] width 84 height 26
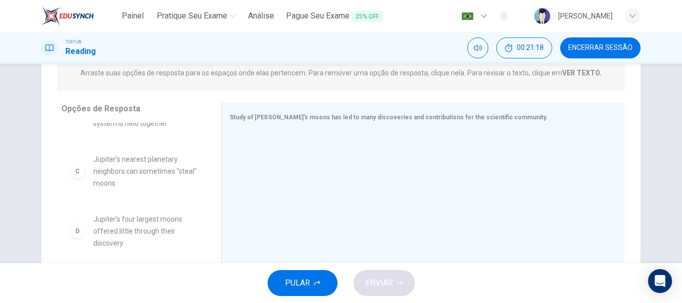
scroll to position [200, 0]
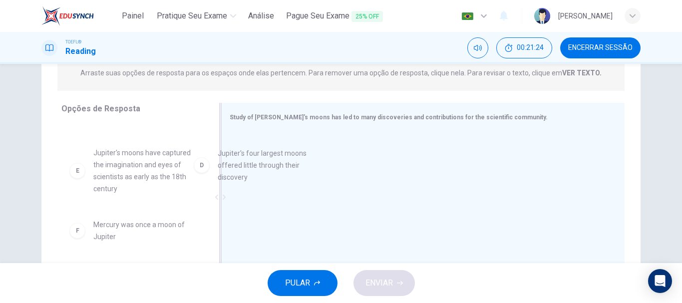
drag, startPoint x: 142, startPoint y: 168, endPoint x: 333, endPoint y: 169, distance: 190.3
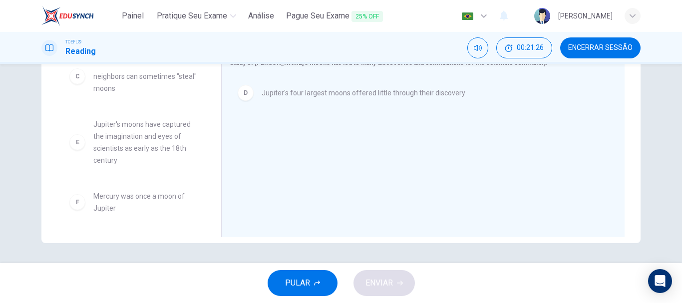
scroll to position [121, 0]
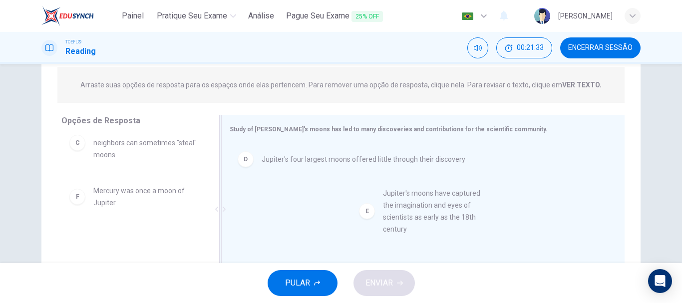
drag, startPoint x: 136, startPoint y: 208, endPoint x: 439, endPoint y: 212, distance: 302.7
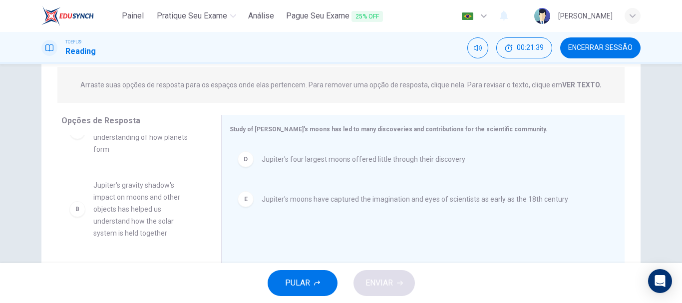
scroll to position [0, 0]
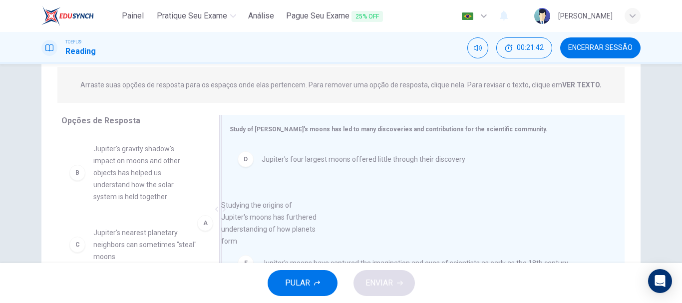
drag, startPoint x: 129, startPoint y: 171, endPoint x: 267, endPoint y: 234, distance: 151.3
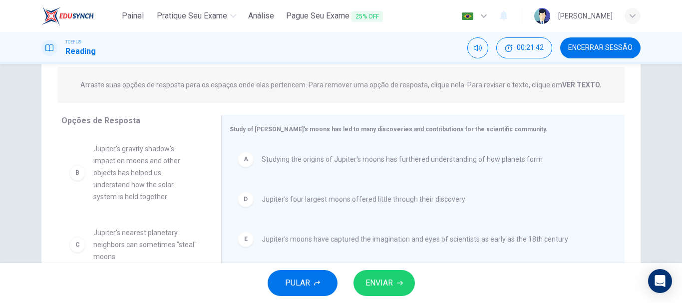
click at [381, 274] on button "ENVIAR" at bounding box center [384, 283] width 61 height 26
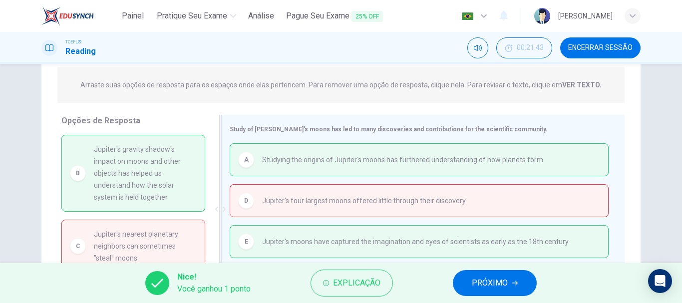
scroll to position [188, 0]
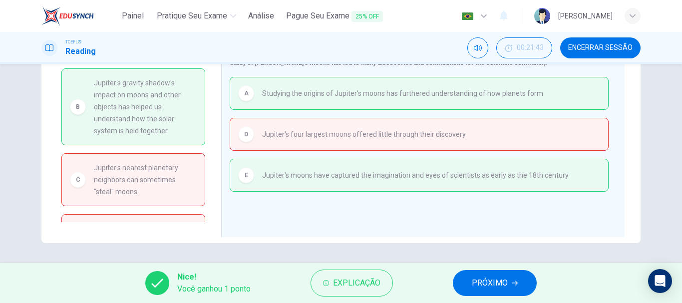
click at [468, 283] on button "PRÓXIMO" at bounding box center [495, 283] width 84 height 26
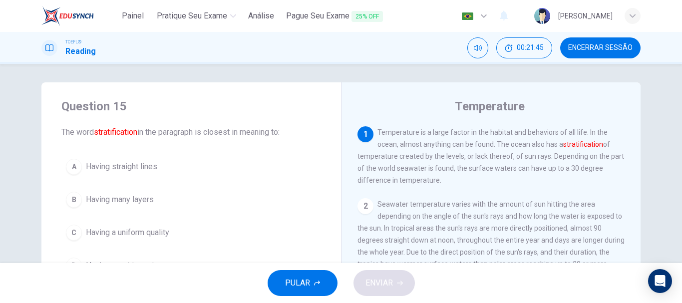
scroll to position [0, 0]
click at [603, 52] on button "Encerrar Sessão" at bounding box center [600, 47] width 80 height 21
